Goal: Communication & Community: Answer question/provide support

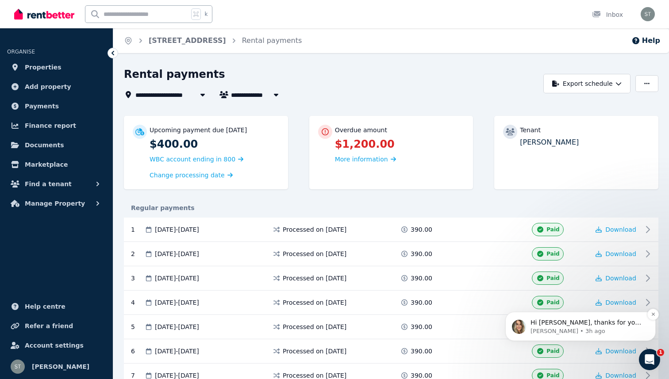
click at [549, 332] on p "[PERSON_NAME] • 3h ago" at bounding box center [587, 331] width 114 height 8
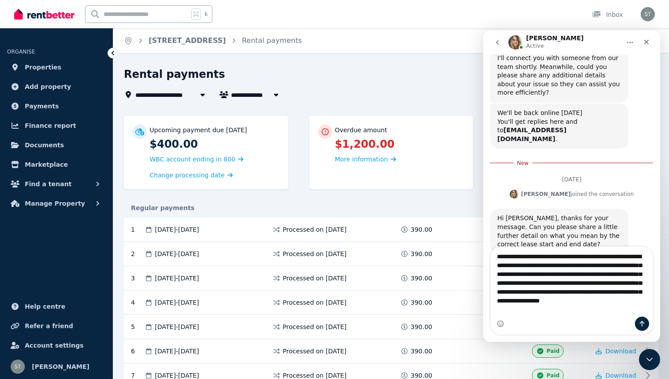
scroll to position [521, 0]
type textarea "**********"
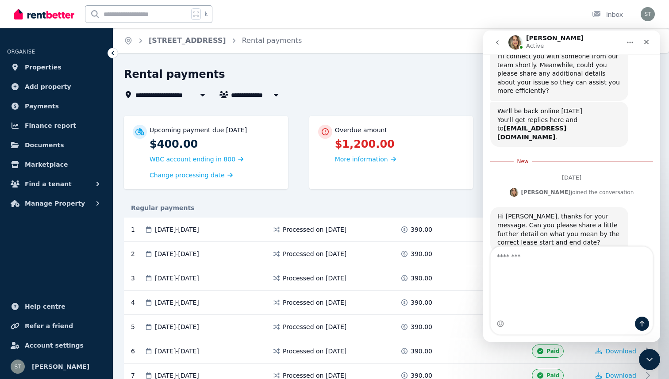
scroll to position [541, 0]
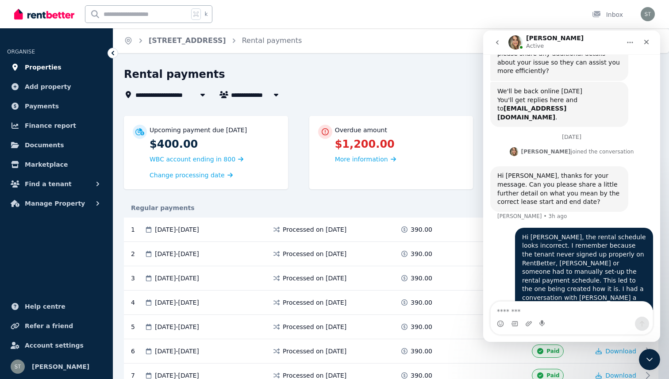
click at [77, 66] on link "Properties" at bounding box center [56, 67] width 99 height 18
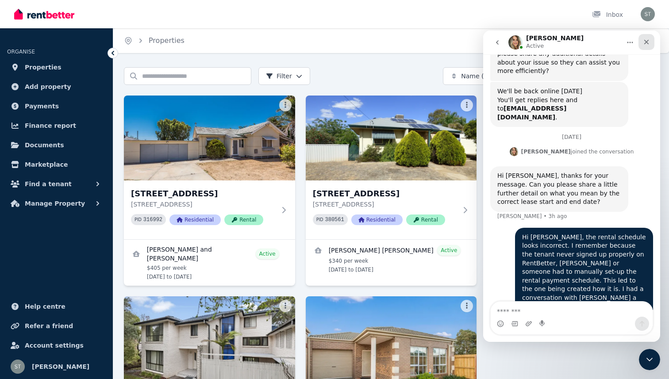
click at [651, 38] on div "Close" at bounding box center [646, 42] width 16 height 16
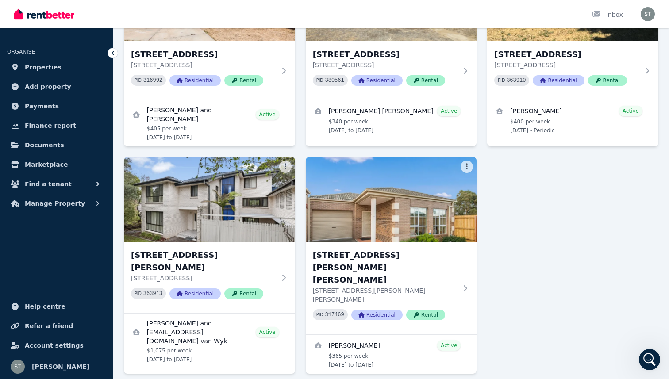
scroll to position [141, 0]
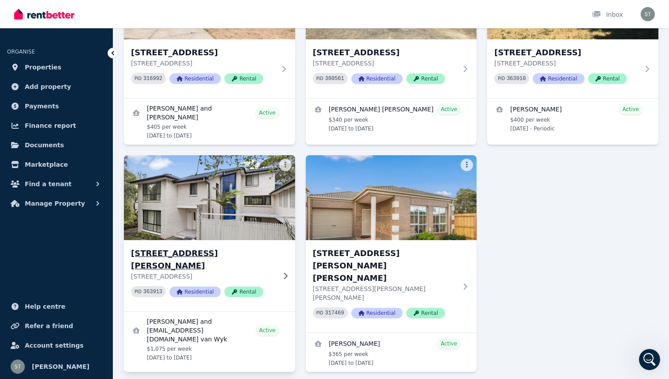
click at [187, 240] on div "[STREET_ADDRESS][GEOGRAPHIC_DATA][PERSON_NAME][STREET_ADDRESS][PERSON_NAME] PID…" at bounding box center [209, 275] width 171 height 71
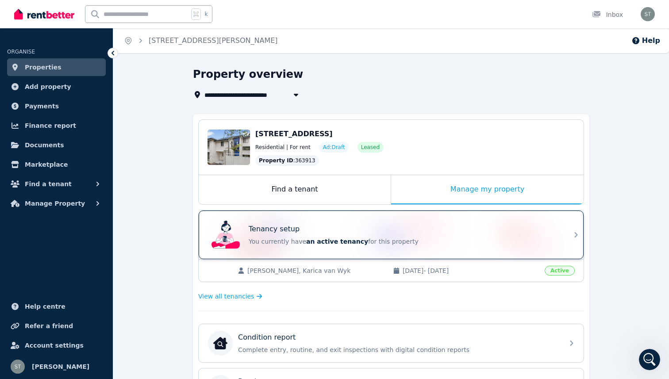
click at [389, 218] on div "Tenancy setup You currently have an active tenancy for this property" at bounding box center [383, 234] width 350 height 35
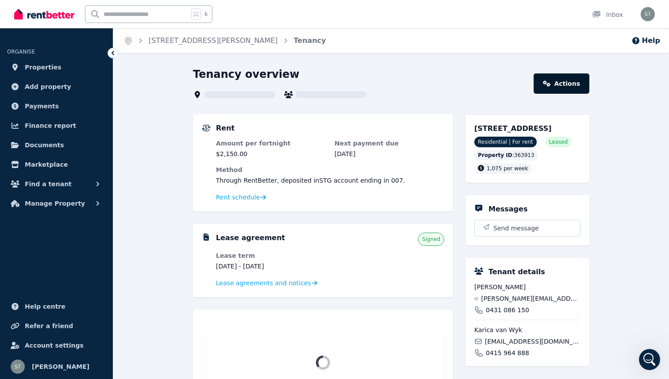
click at [568, 84] on link "Actions" at bounding box center [561, 83] width 56 height 20
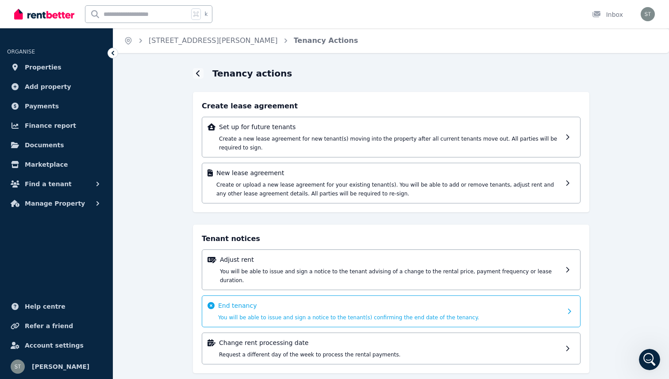
click at [301, 301] on p "End tenancy" at bounding box center [390, 305] width 344 height 9
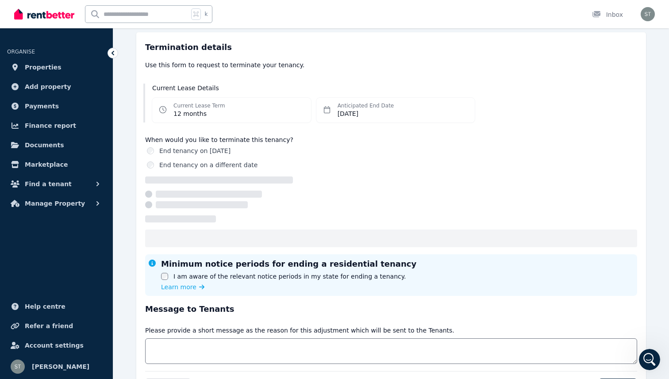
scroll to position [69, 0]
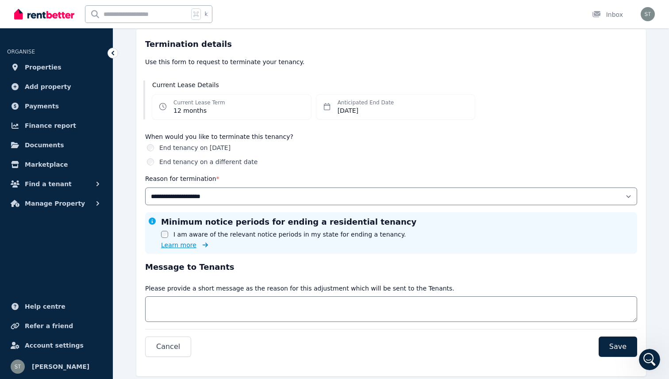
click at [183, 246] on span "Learn more" at bounding box center [178, 245] width 35 height 9
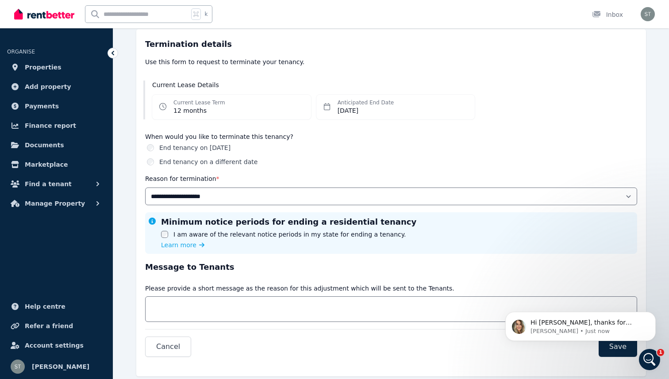
scroll to position [602, 0]
click at [552, 323] on p "Hi [PERSON_NAME], thanks for letting me know. Would you mind sharing what part …" at bounding box center [587, 322] width 114 height 9
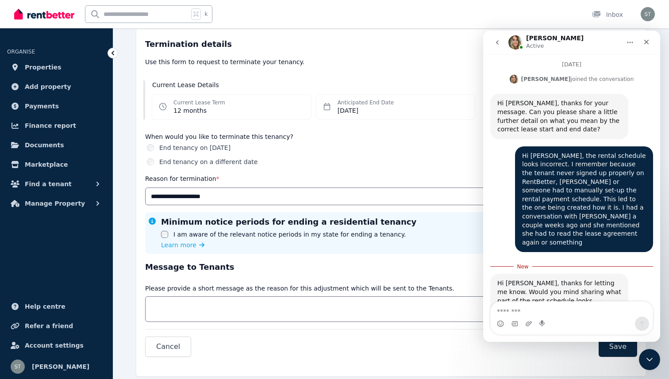
scroll to position [617, 0]
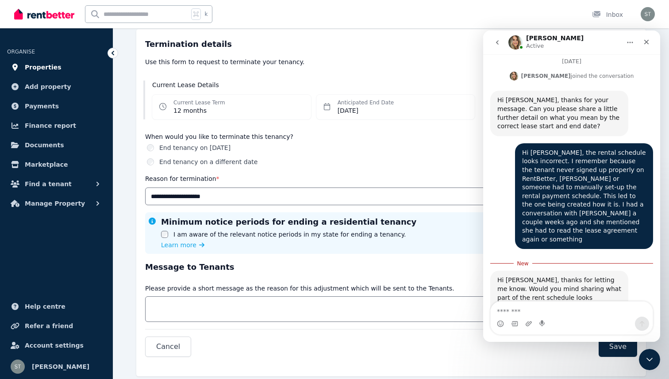
click at [61, 72] on link "Properties" at bounding box center [56, 67] width 99 height 18
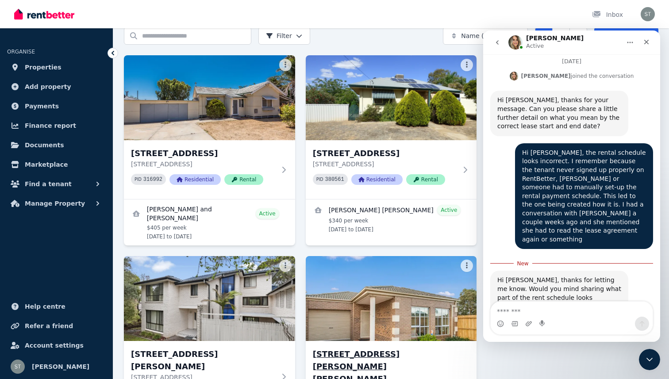
scroll to position [26, 0]
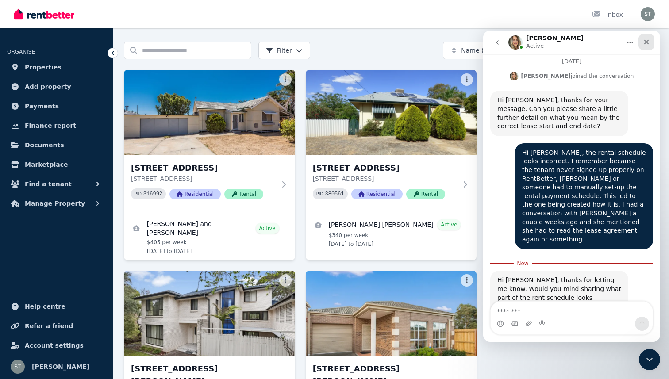
click at [641, 44] on div "Close" at bounding box center [646, 42] width 16 height 16
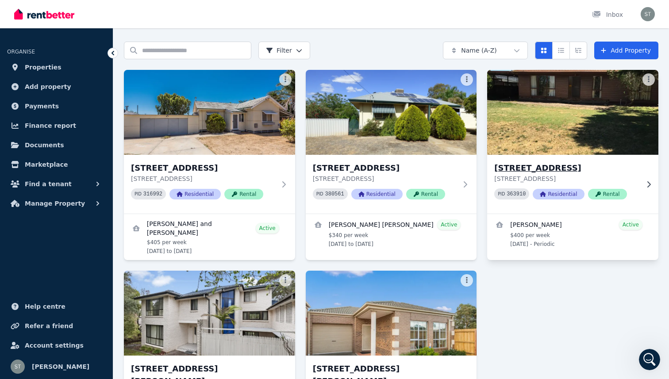
click at [580, 156] on div "[STREET_ADDRESS] PID 363910 Residential Rental" at bounding box center [572, 184] width 171 height 59
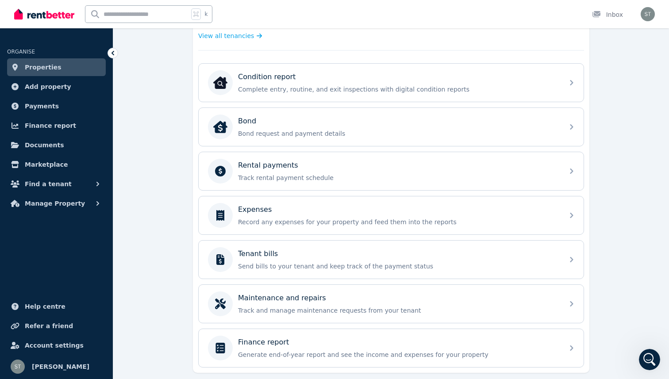
scroll to position [276, 0]
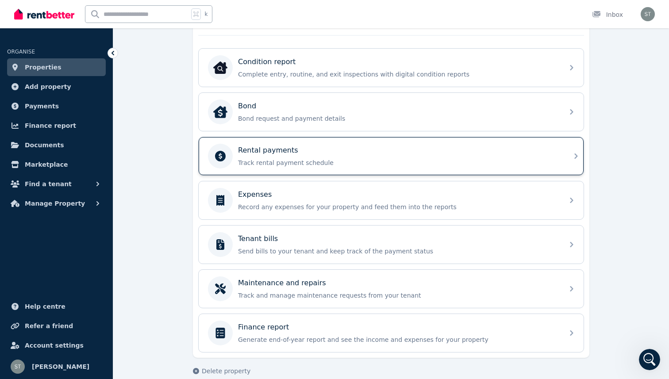
click at [343, 157] on div "Rental payments Track rental payment schedule" at bounding box center [398, 156] width 320 height 22
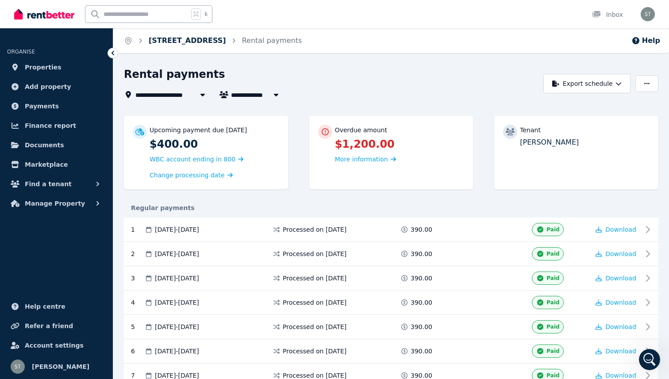
click at [162, 38] on link "[STREET_ADDRESS]" at bounding box center [187, 40] width 77 height 8
click at [60, 65] on link "Properties" at bounding box center [56, 67] width 99 height 18
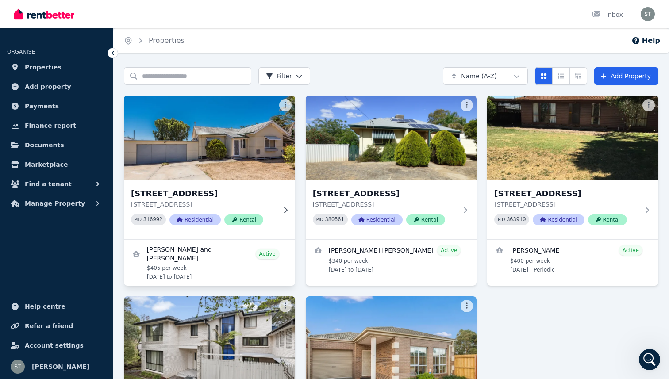
click at [243, 184] on div "27 Cassia Street, Rangeway 27 Cassia Street, Rangeway WA 6530 PID 316992 Reside…" at bounding box center [209, 209] width 171 height 59
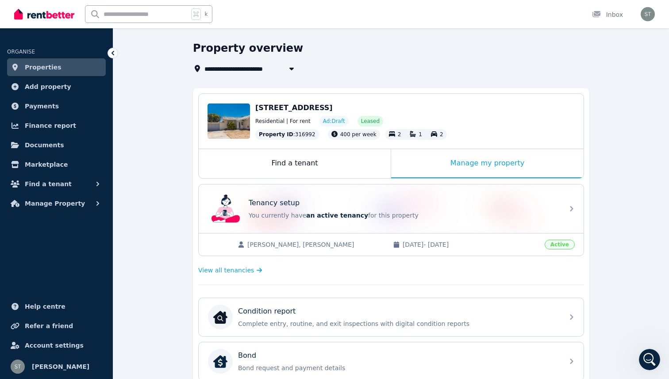
scroll to position [27, 0]
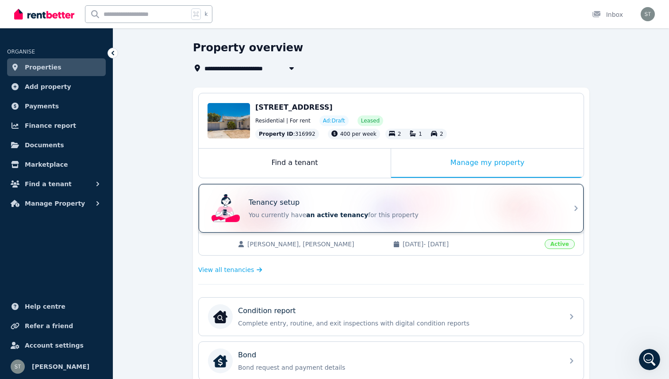
click at [299, 203] on div "Tenancy setup" at bounding box center [404, 202] width 310 height 11
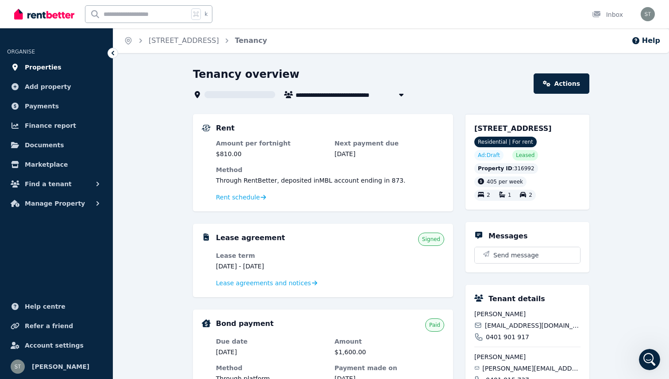
click at [26, 63] on span "Properties" at bounding box center [43, 67] width 37 height 11
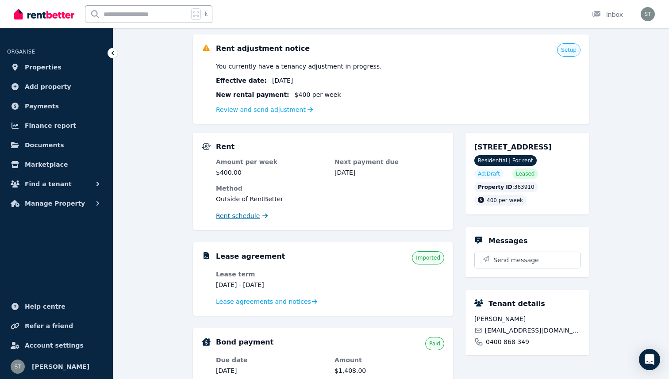
scroll to position [108, 0]
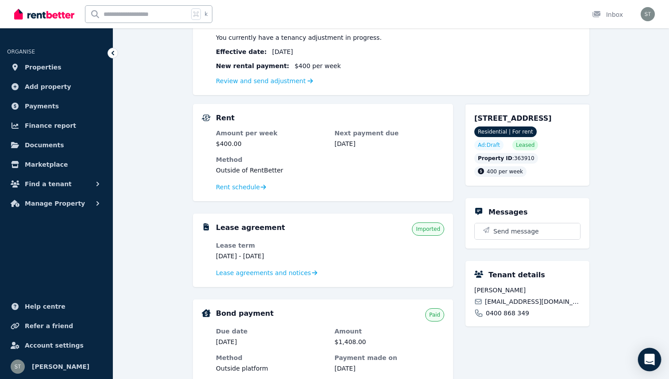
click at [653, 366] on div "Open Intercom Messenger" at bounding box center [649, 359] width 23 height 23
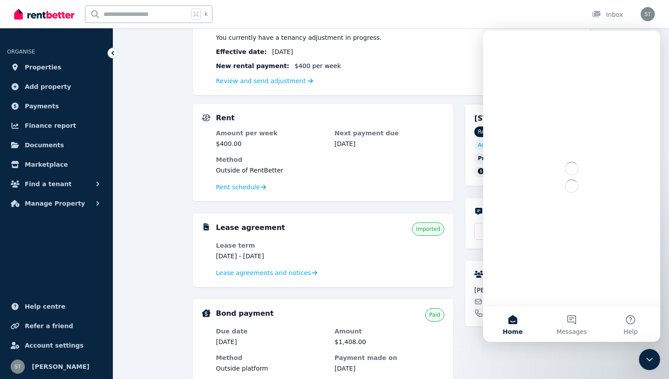
scroll to position [0, 0]
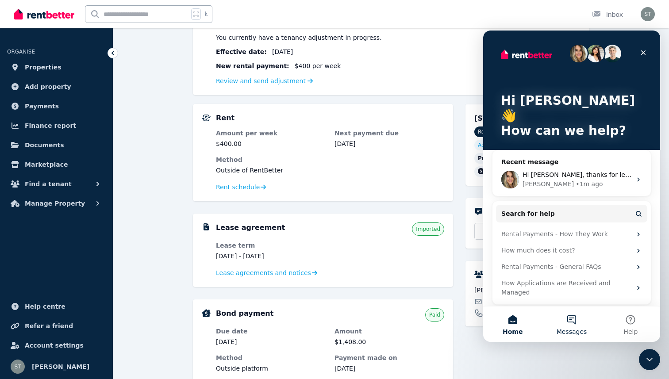
click at [564, 317] on button "Messages" at bounding box center [571, 323] width 59 height 35
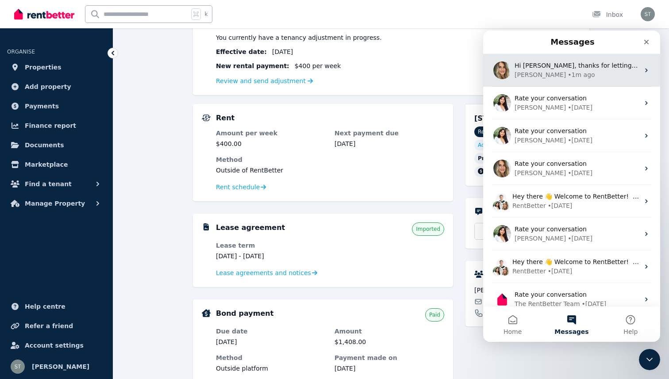
click at [580, 74] on div "[PERSON_NAME] • 1m ago" at bounding box center [576, 74] width 125 height 9
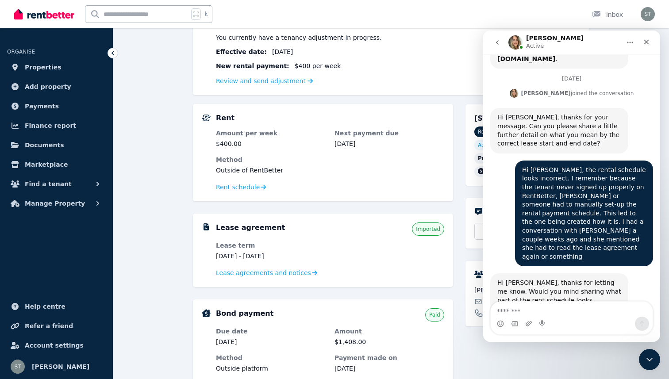
scroll to position [602, 0]
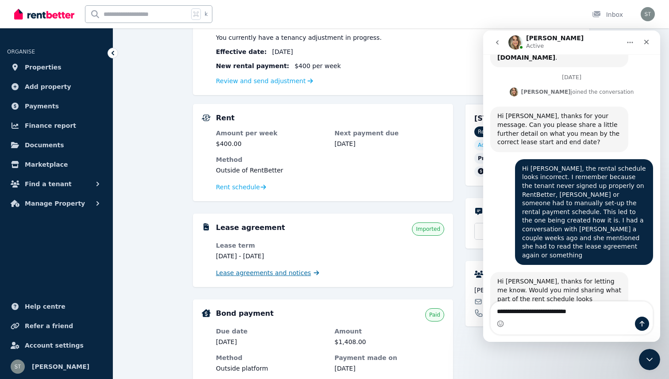
type textarea "**********"
click at [246, 273] on span "Lease agreements and notices" at bounding box center [263, 272] width 95 height 9
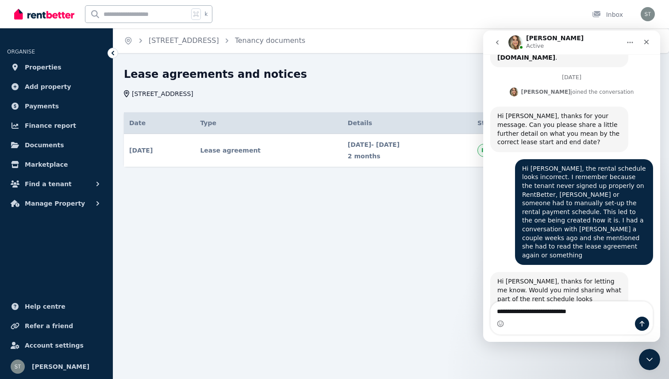
click at [353, 205] on div "Home [STREET_ADDRESS] Tenancy documents Lease agreements and notices [STREET_AD…" at bounding box center [334, 189] width 669 height 379
click at [644, 40] on icon "Close" at bounding box center [646, 42] width 5 height 5
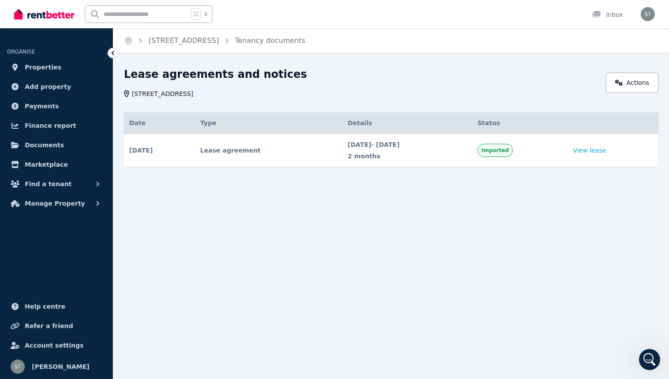
scroll to position [602, 0]
click at [509, 151] on span "Imported" at bounding box center [494, 150] width 27 height 7
click at [646, 348] on div "Open Intercom Messenger" at bounding box center [647, 358] width 29 height 29
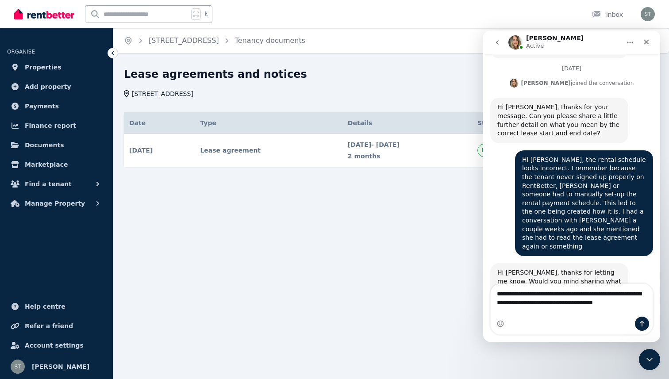
scroll to position [620, 0]
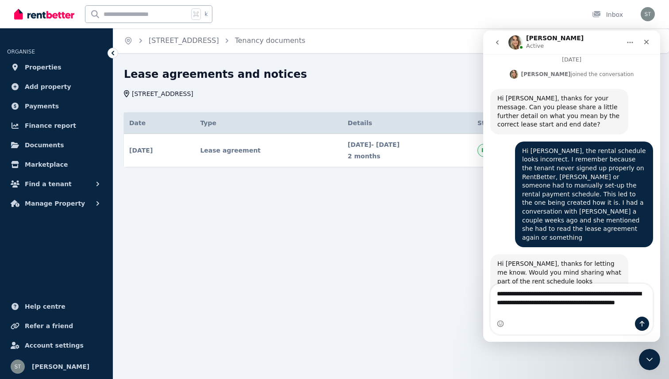
type textarea "**********"
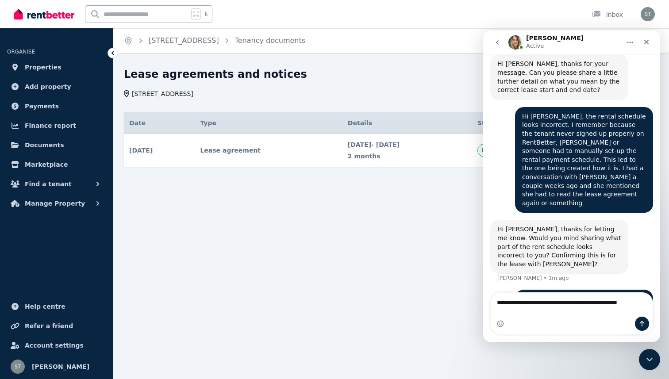
scroll to position [655, 0]
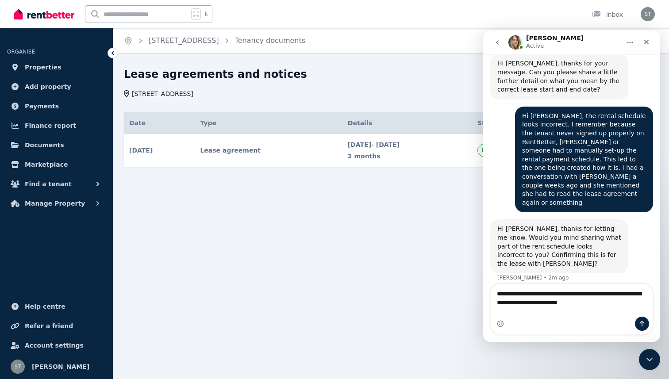
type textarea "**********"
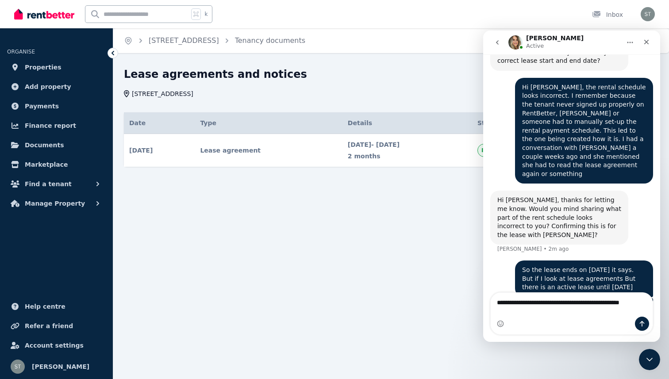
scroll to position [693, 0]
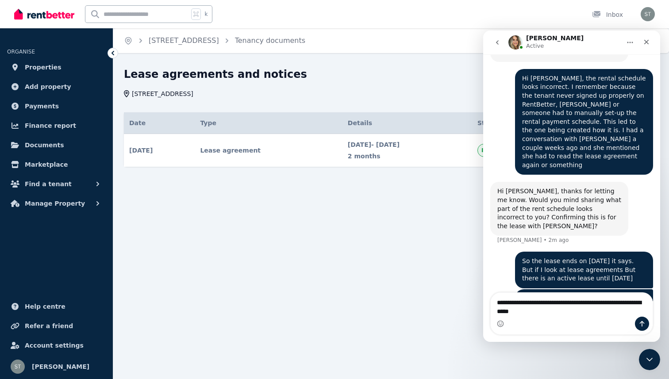
type textarea "**********"
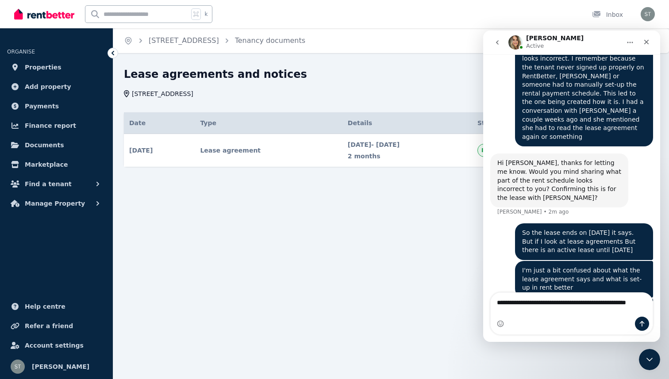
scroll to position [721, 0]
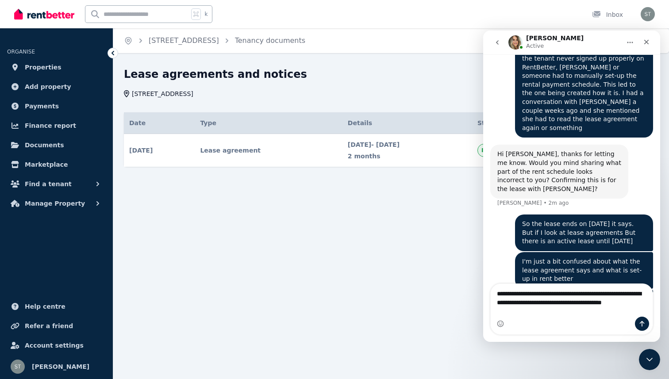
type textarea "**********"
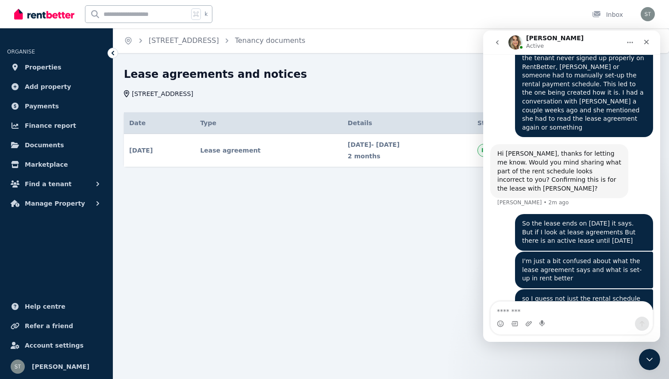
scroll to position [750, 0]
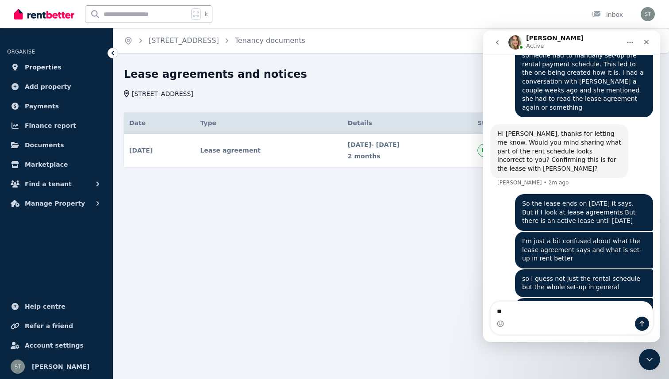
type textarea "***"
type textarea "*"
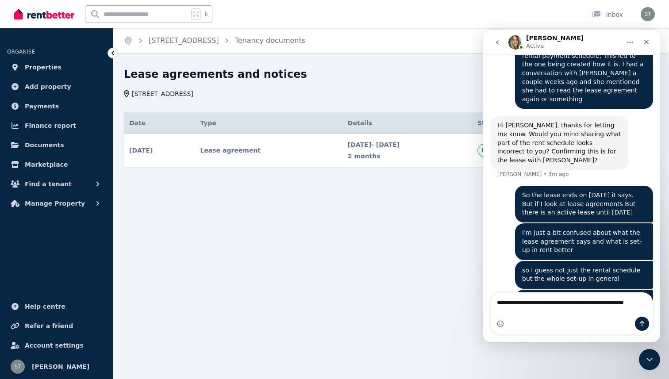
type textarea "**********"
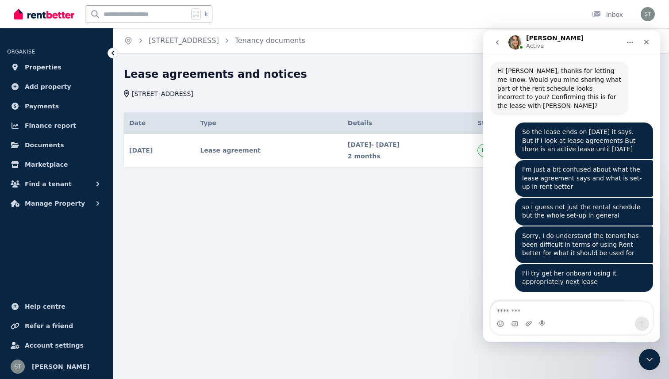
scroll to position [814, 0]
type textarea "**********"
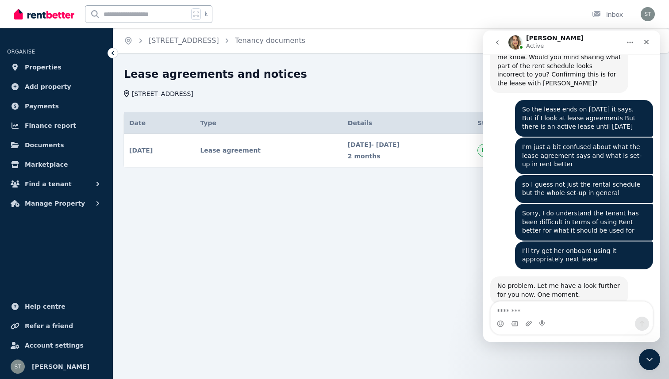
scroll to position [840, 0]
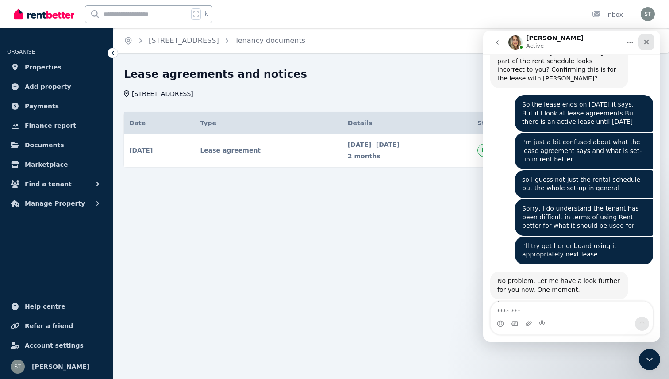
drag, startPoint x: 645, startPoint y: 41, endPoint x: 1116, endPoint y: 76, distance: 472.3
click at [645, 41] on icon "Close" at bounding box center [646, 42] width 5 height 5
